Goal: Navigation & Orientation: Find specific page/section

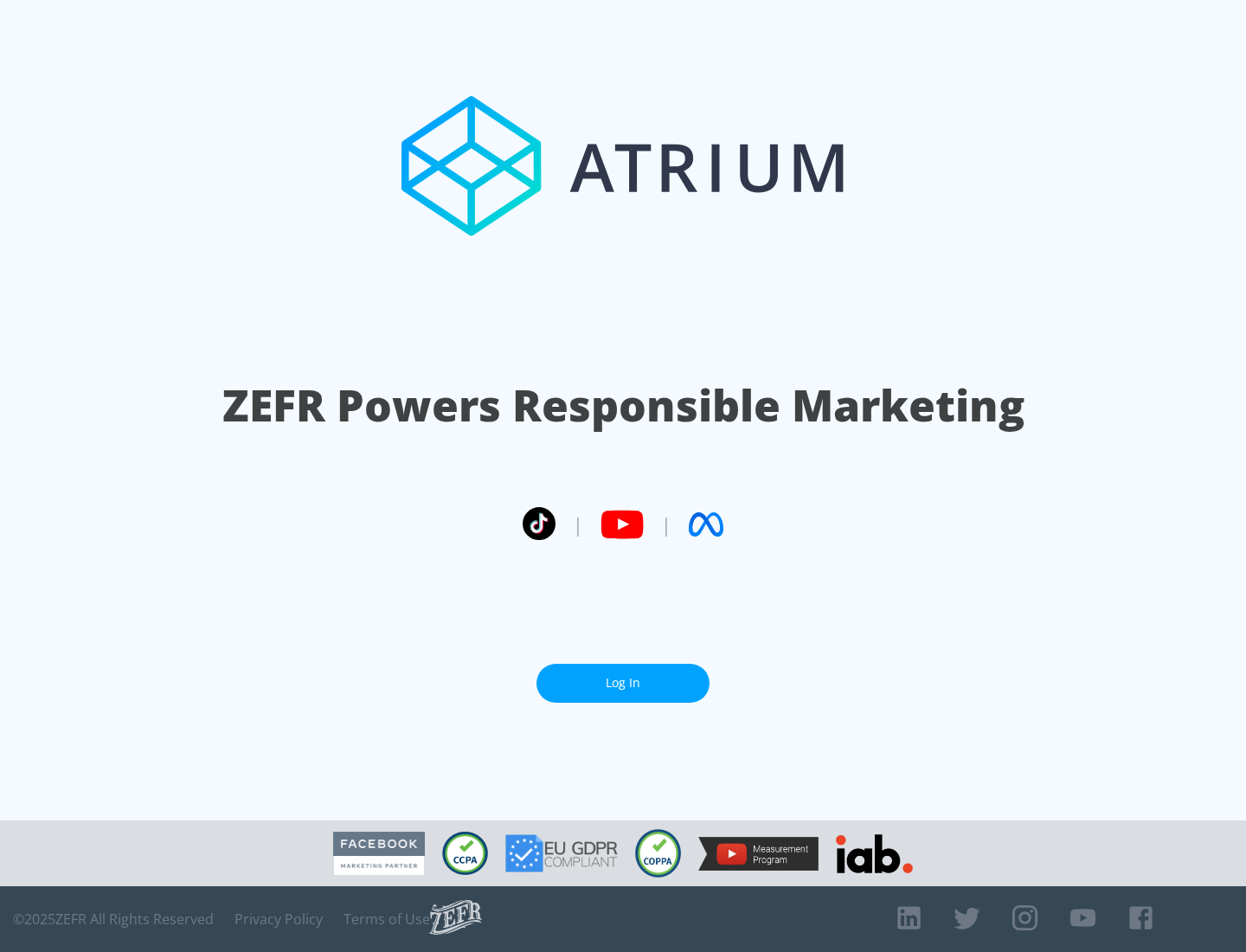
click at [623, 676] on link "Log In" at bounding box center [622, 683] width 173 height 39
